Goal: Task Accomplishment & Management: Complete application form

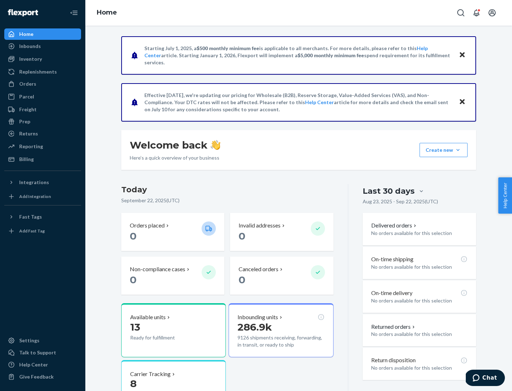
click at [458, 150] on button "Create new Create new inbound Create new order Create new product" at bounding box center [443, 150] width 48 height 14
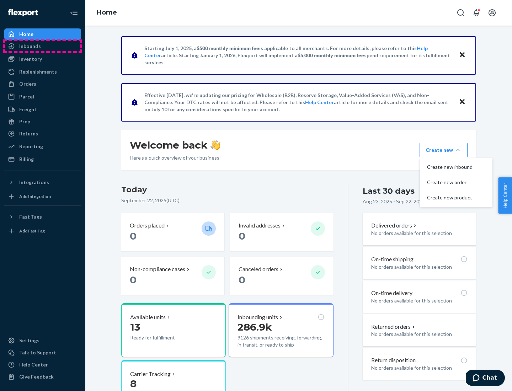
click at [43, 46] on div "Inbounds" at bounding box center [42, 46] width 75 height 10
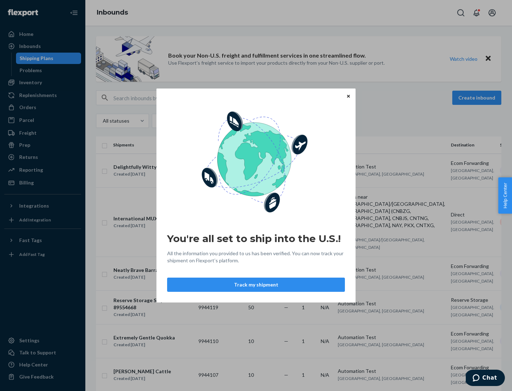
click at [478, 98] on div "You're all set to ship into the U.S.! All the information you provided to us ha…" at bounding box center [256, 195] width 512 height 391
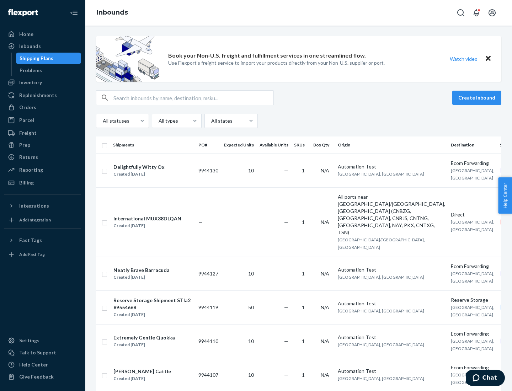
click at [478, 98] on button "Create inbound" at bounding box center [476, 98] width 49 height 14
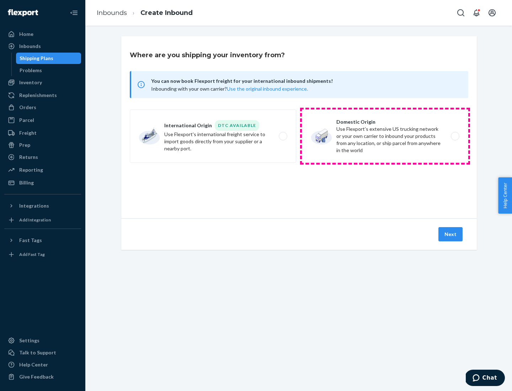
click at [385, 136] on label "Domestic Origin Use Flexport’s extensive US trucking network or your own carrie…" at bounding box center [385, 135] width 166 height 53
click at [455, 136] on input "Domestic Origin Use Flexport’s extensive US trucking network or your own carrie…" at bounding box center [457, 136] width 5 height 5
radio input "true"
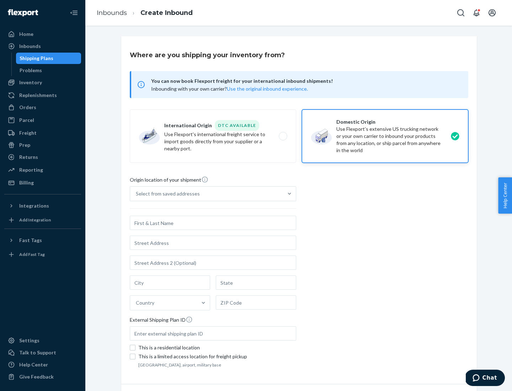
click at [207, 194] on div "Select from saved addresses" at bounding box center [206, 194] width 153 height 14
click at [136, 194] on input "Select from saved addresses" at bounding box center [136, 193] width 1 height 7
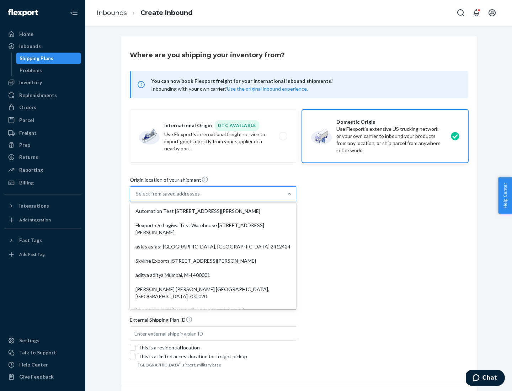
scroll to position [3, 0]
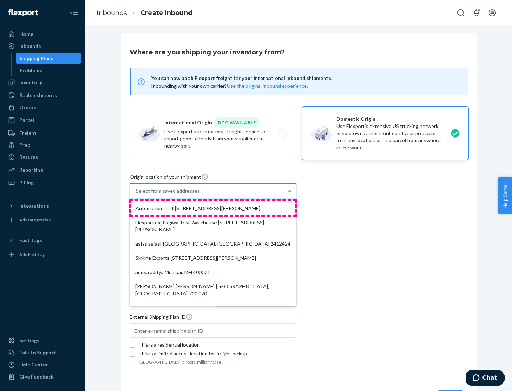
click at [213, 208] on div "Automation Test [STREET_ADDRESS][PERSON_NAME]" at bounding box center [213, 208] width 164 height 14
click at [136, 194] on input "option Automation Test [STREET_ADDRESS][PERSON_NAME]. 9 results available. Use …" at bounding box center [136, 190] width 1 height 7
type input "Automation Test"
type input "9th Floor"
type input "[GEOGRAPHIC_DATA]"
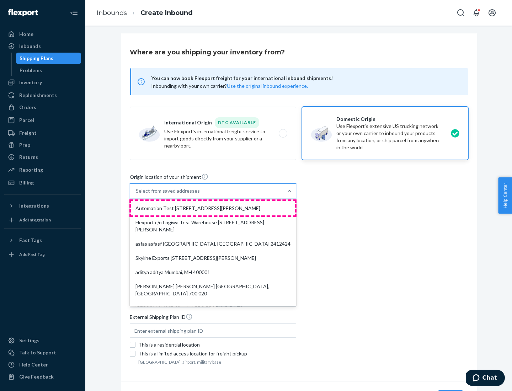
type input "CA"
type input "94104"
type input "[STREET_ADDRESS][PERSON_NAME]"
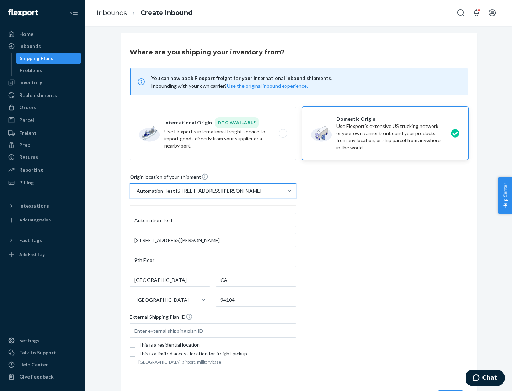
scroll to position [42, 0]
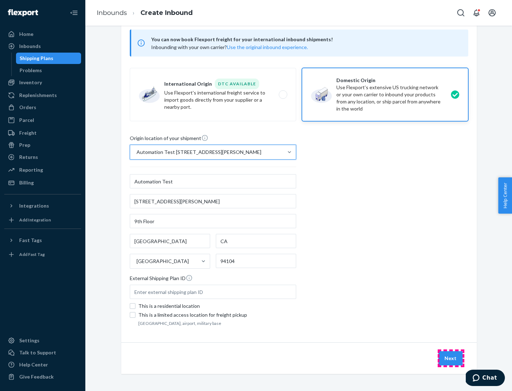
click at [451, 358] on button "Next" at bounding box center [450, 358] width 24 height 14
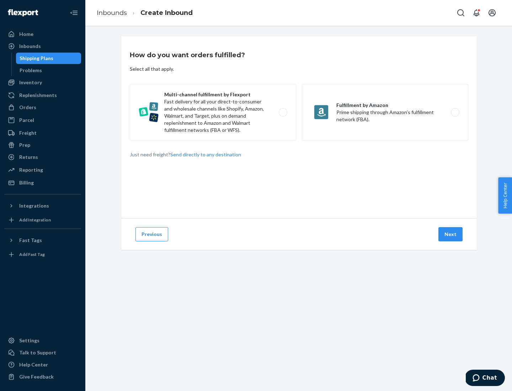
click at [213, 112] on label "Multi-channel fulfillment by Flexport Fast delivery for all your direct-to-cons…" at bounding box center [213, 112] width 166 height 57
click at [283, 112] on input "Multi-channel fulfillment by Flexport Fast delivery for all your direct-to-cons…" at bounding box center [285, 112] width 5 height 5
radio input "true"
click at [451, 234] on button "Next" at bounding box center [450, 234] width 24 height 14
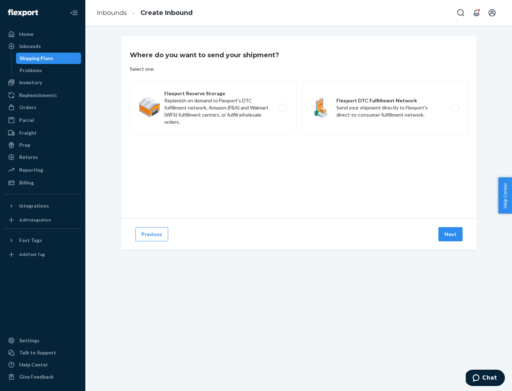
click at [385, 108] on label "Flexport DTC Fulfillment Network Send your shipment directly to Flexport's dire…" at bounding box center [385, 107] width 166 height 53
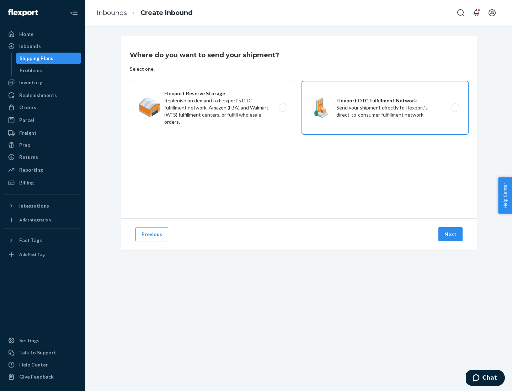
click at [455, 108] on input "Flexport DTC Fulfillment Network Send your shipment directly to Flexport's dire…" at bounding box center [457, 108] width 5 height 5
radio input "true"
click at [451, 234] on button "Next" at bounding box center [450, 234] width 24 height 14
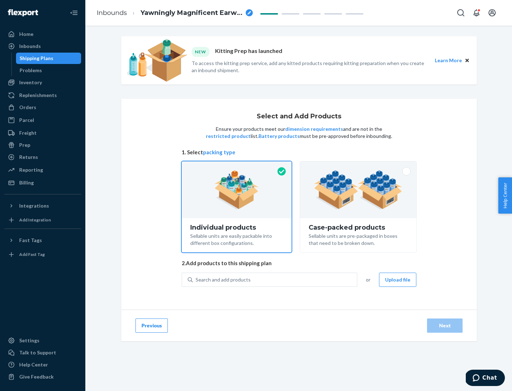
click at [275, 279] on div "Search and add products" at bounding box center [275, 279] width 164 height 13
click at [196, 279] on input "Search and add products" at bounding box center [196, 279] width 1 height 7
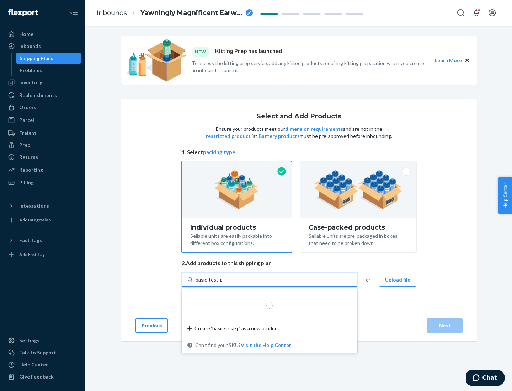
type input "basic-test-product-1"
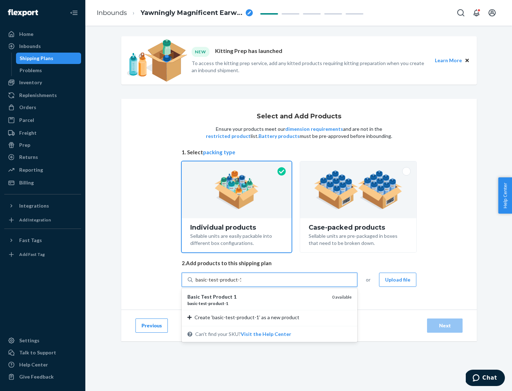
click at [257, 303] on div "basic - test - product - 1" at bounding box center [256, 303] width 139 height 6
click at [241, 283] on input "basic-test-product-1" at bounding box center [218, 279] width 45 height 7
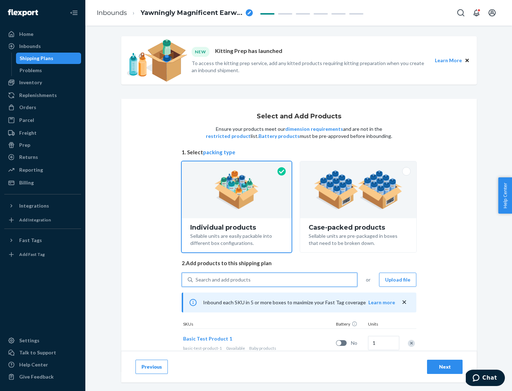
scroll to position [21, 0]
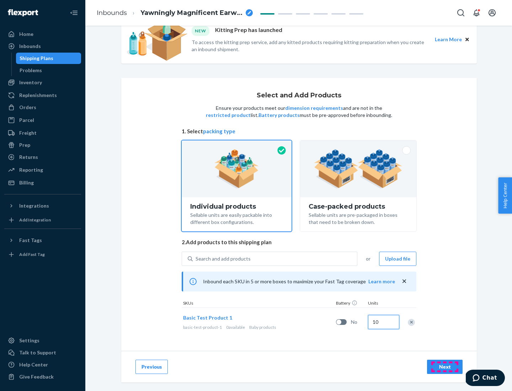
type input "10"
click at [445, 366] on div "Next" at bounding box center [444, 366] width 23 height 7
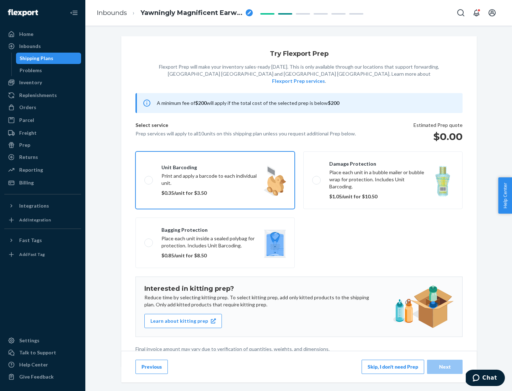
click at [144, 178] on input "Unit barcoding Print and apply a barcode to each individual unit. $0.35/unit fo…" at bounding box center [146, 180] width 5 height 5
checkbox input "true"
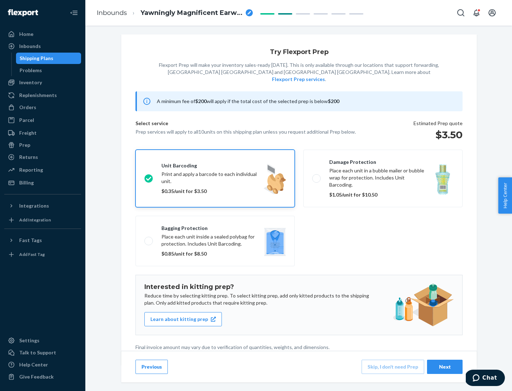
click at [445, 366] on div "Next" at bounding box center [444, 366] width 23 height 7
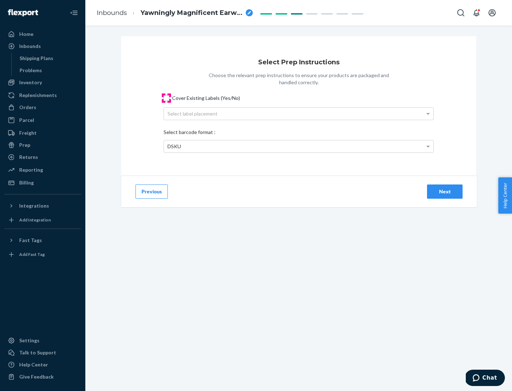
click at [166, 98] on input "Cover Existing Labels (Yes/No)" at bounding box center [167, 98] width 6 height 6
checkbox input "true"
click at [445, 191] on div "Next" at bounding box center [444, 191] width 23 height 7
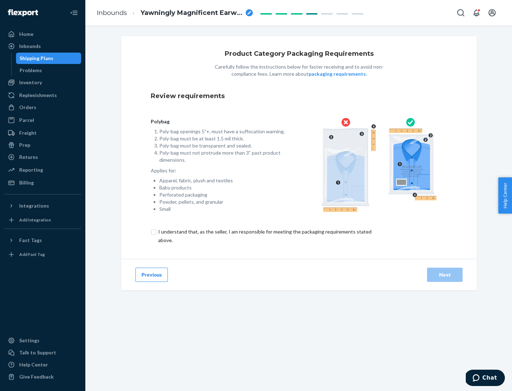
click at [264, 236] on input "checkbox" at bounding box center [269, 235] width 236 height 17
checkbox input "true"
click at [445, 274] on div "Next" at bounding box center [444, 274] width 23 height 7
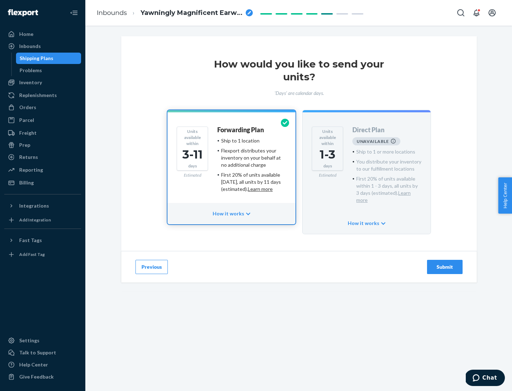
click at [241, 130] on h4 "Forwarding Plan" at bounding box center [240, 130] width 47 height 7
click at [445, 263] on div "Submit" at bounding box center [444, 266] width 23 height 7
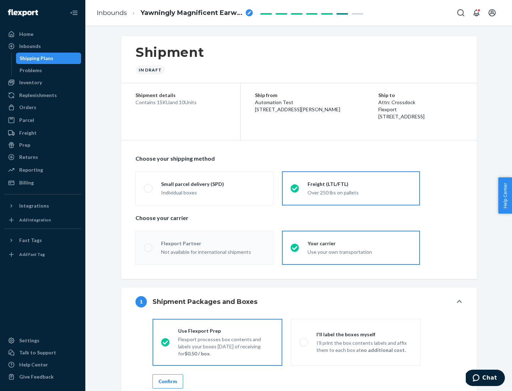
radio input "true"
radio input "false"
radio input "true"
radio input "false"
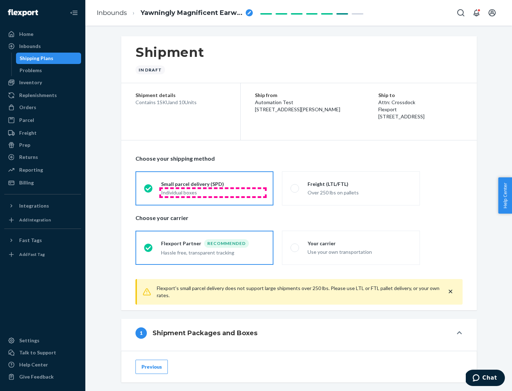
click at [213, 192] on div "Individual boxes" at bounding box center [213, 192] width 104 height 7
click at [149, 191] on input "Small parcel delivery (SPD) Individual boxes" at bounding box center [146, 188] width 5 height 5
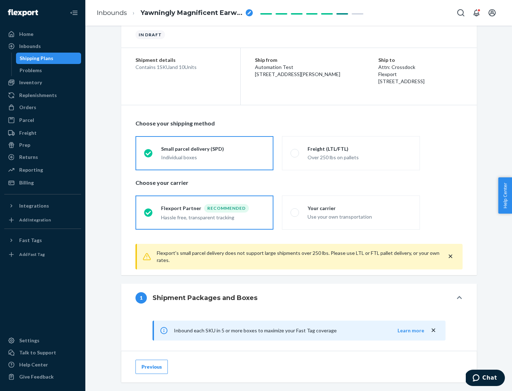
click at [213, 208] on div "Recommended" at bounding box center [226, 208] width 45 height 9
click at [149, 210] on input "Flexport Partner Recommended Hassle free, transparent tracking" at bounding box center [146, 212] width 5 height 5
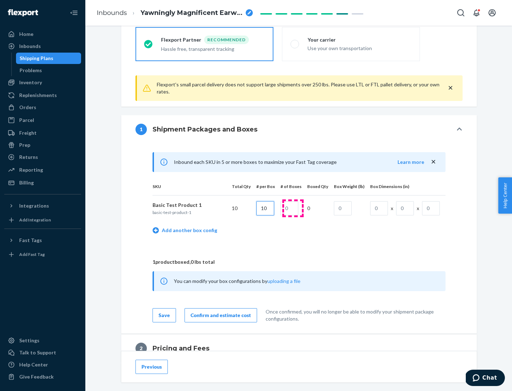
type input "10"
type input "1"
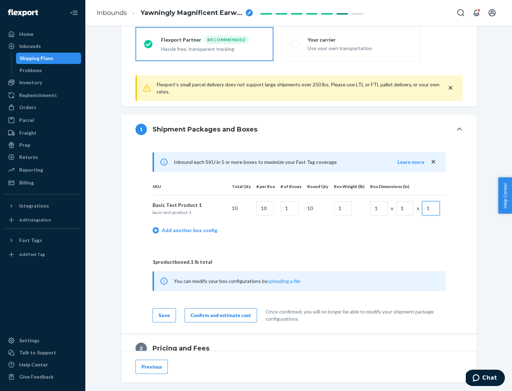
scroll to position [311, 0]
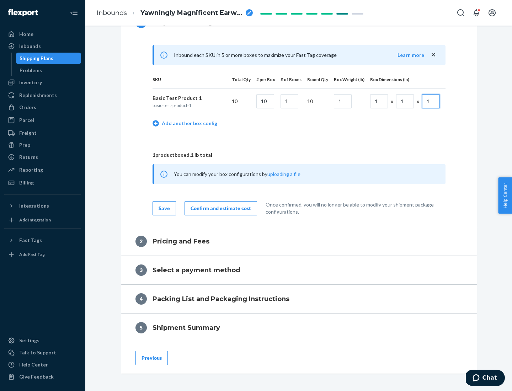
type input "1"
click at [219, 208] on div "Confirm and estimate cost" at bounding box center [221, 208] width 60 height 7
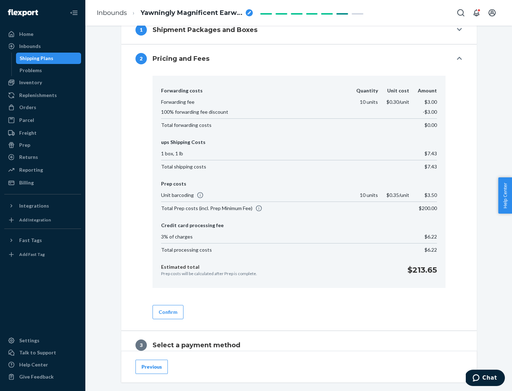
scroll to position [407, 0]
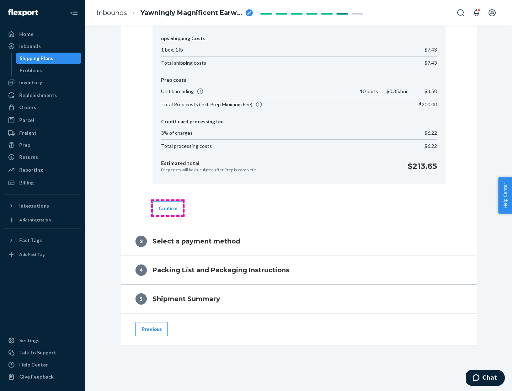
click at [167, 208] on button "Confirm" at bounding box center [167, 208] width 31 height 14
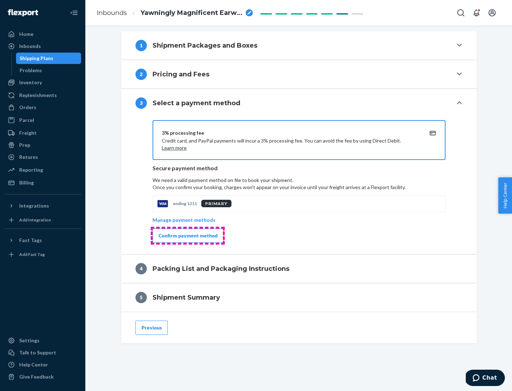
click at [187, 236] on div "Confirm payment method" at bounding box center [188, 235] width 59 height 7
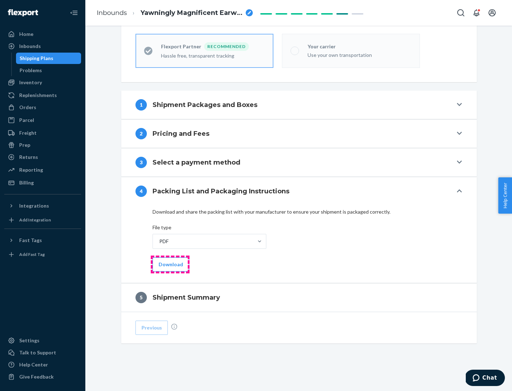
click at [170, 264] on button "Download" at bounding box center [170, 264] width 37 height 14
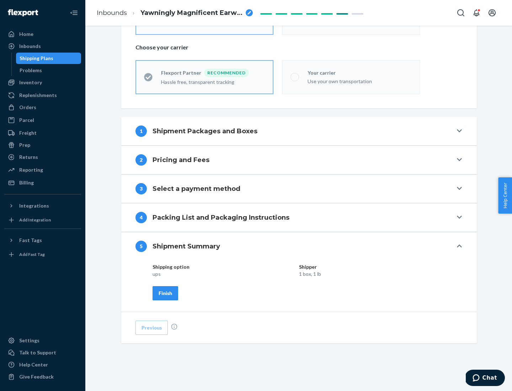
scroll to position [171, 0]
click at [165, 293] on div "Finish" at bounding box center [166, 293] width 14 height 7
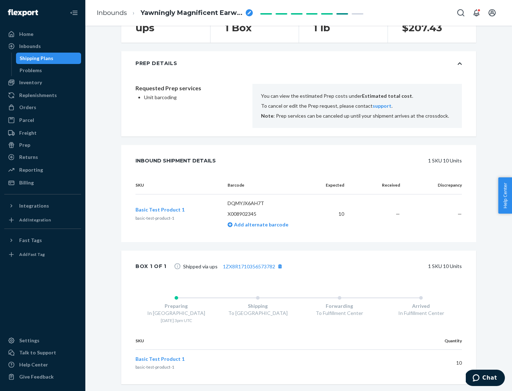
click at [24, 145] on div "Prep" at bounding box center [24, 144] width 11 height 7
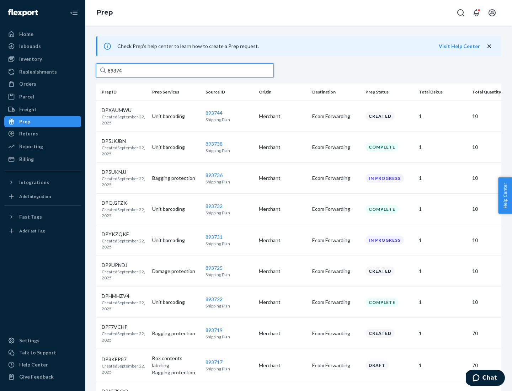
type input "893744"
